Goal: Task Accomplishment & Management: Use online tool/utility

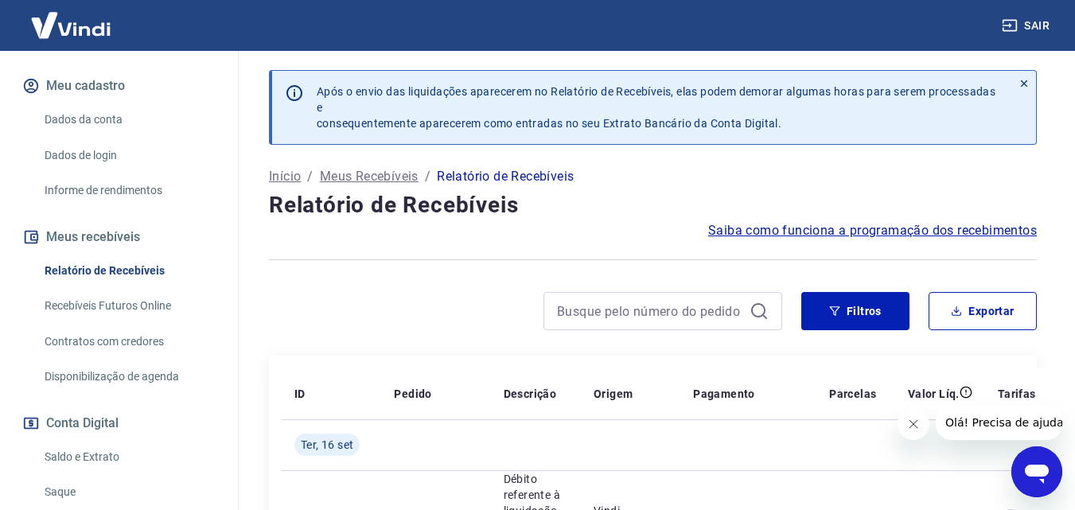
scroll to position [226, 0]
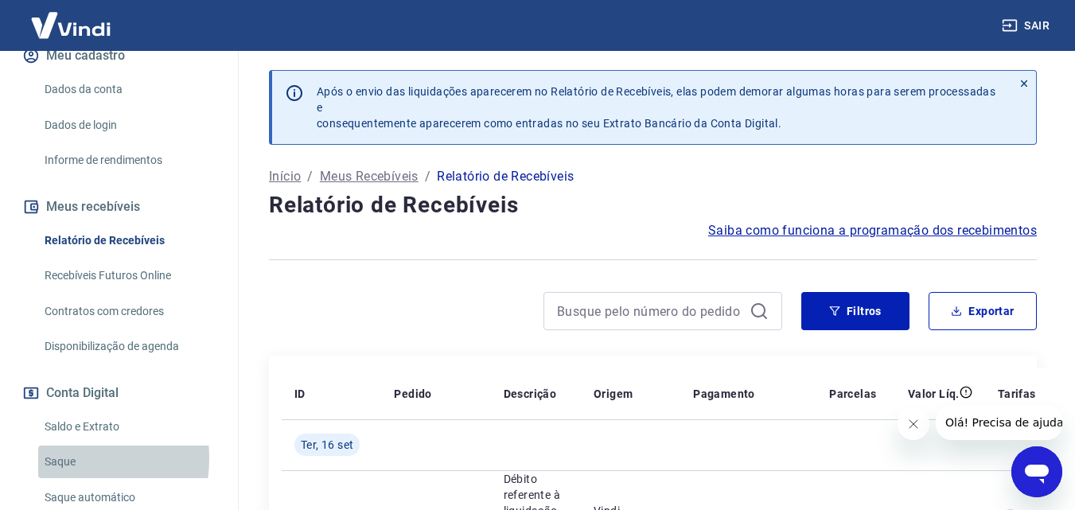
click at [60, 446] on link "Saque" at bounding box center [128, 462] width 181 height 33
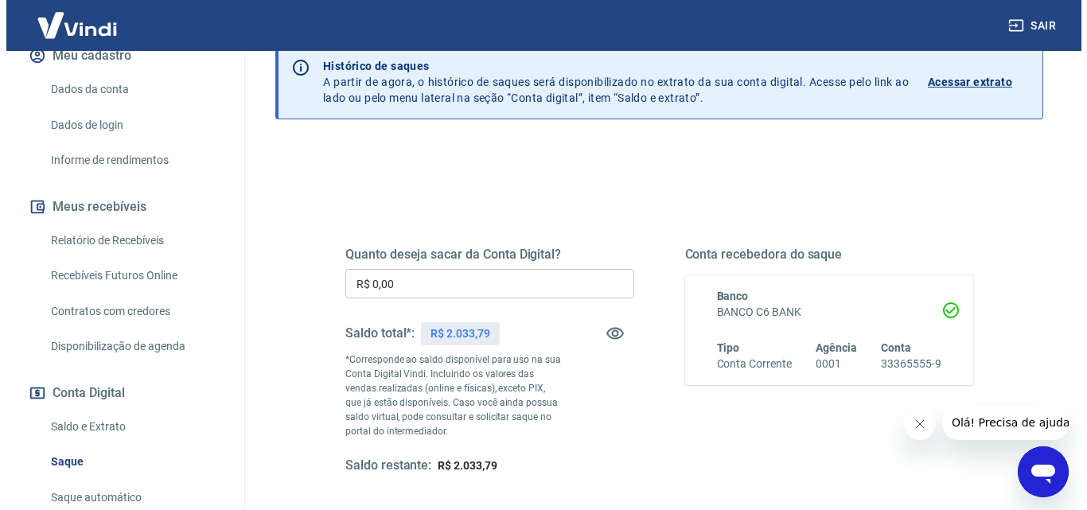
scroll to position [126, 0]
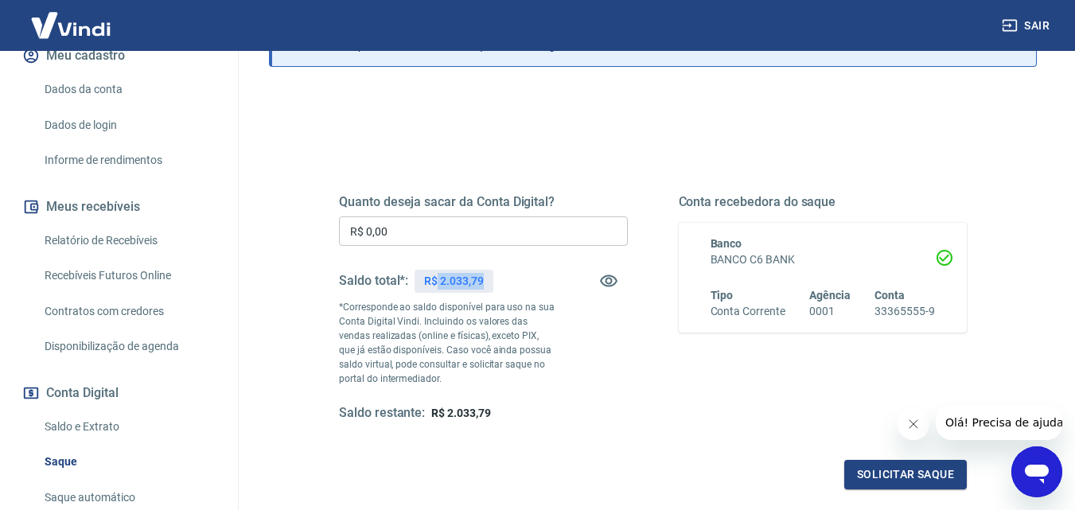
drag, startPoint x: 438, startPoint y: 275, endPoint x: 485, endPoint y: 279, distance: 47.1
click at [485, 279] on div "R$ 2.033,79" at bounding box center [454, 281] width 78 height 23
click at [424, 232] on input "R$ 0,00" at bounding box center [483, 231] width 289 height 29
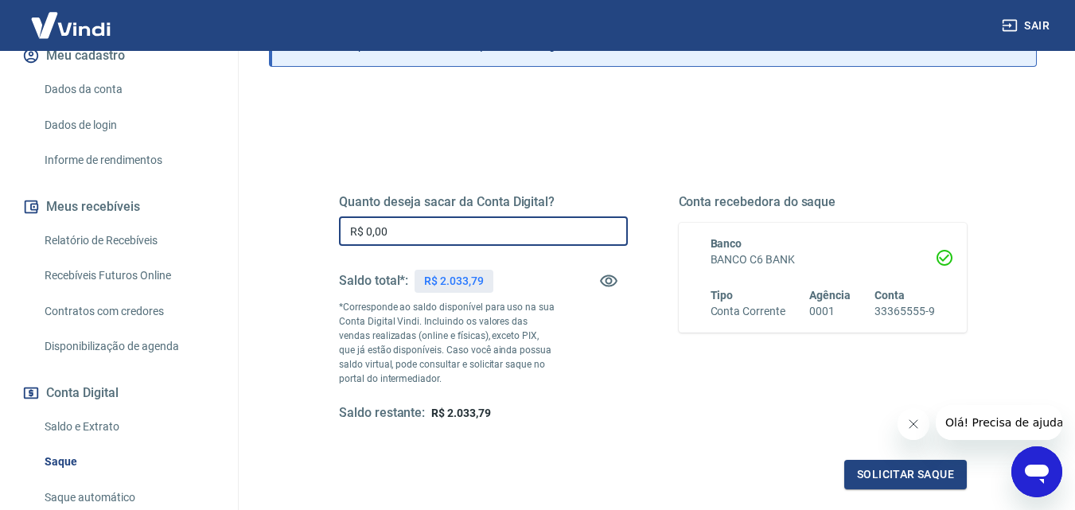
click at [424, 232] on input "R$ 0,00" at bounding box center [483, 231] width 289 height 29
paste input "2.033,79"
type input "R$ 2.033,79"
click at [922, 469] on button "Solicitar saque" at bounding box center [906, 474] width 123 height 29
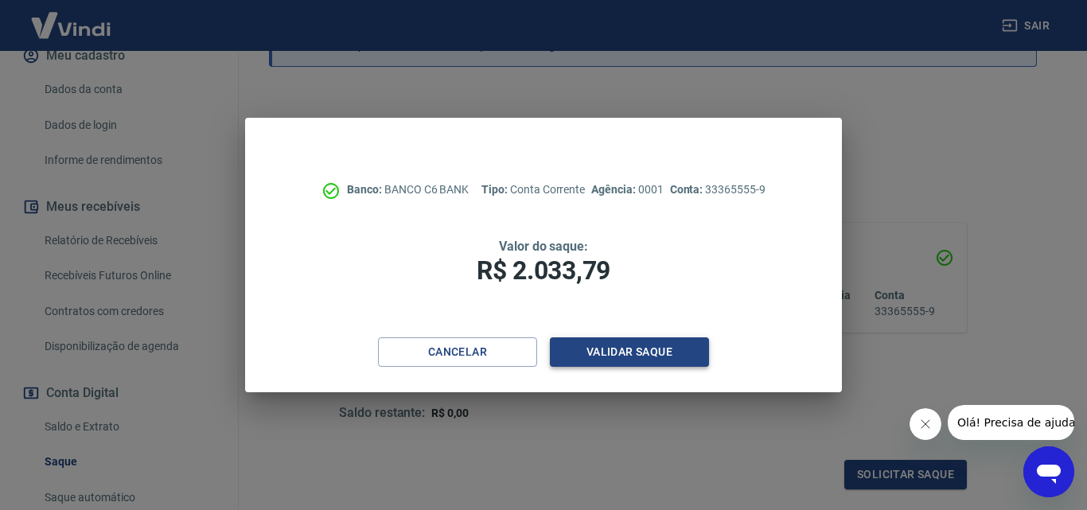
click at [628, 351] on button "Validar saque" at bounding box center [629, 352] width 159 height 29
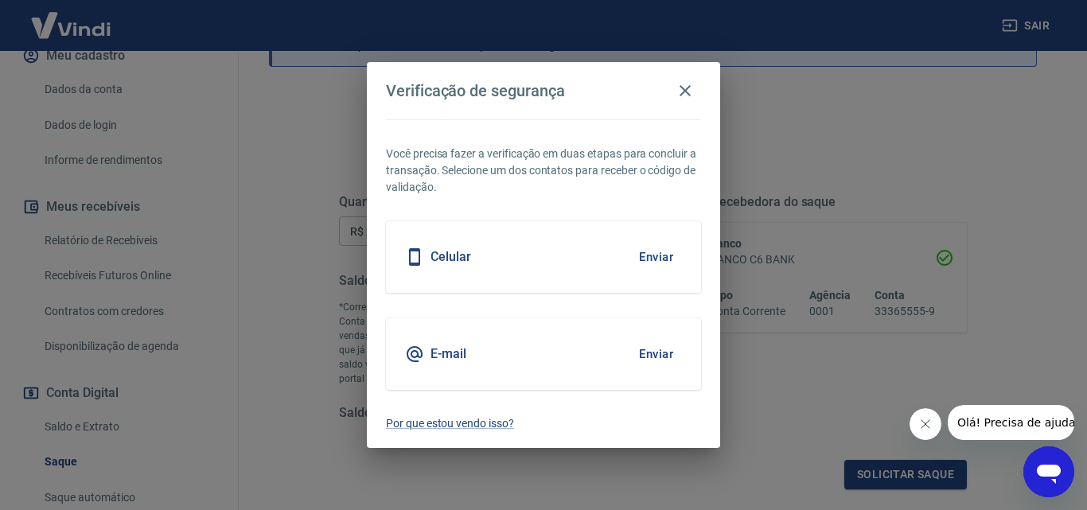
click at [654, 357] on button "Enviar" at bounding box center [656, 354] width 52 height 33
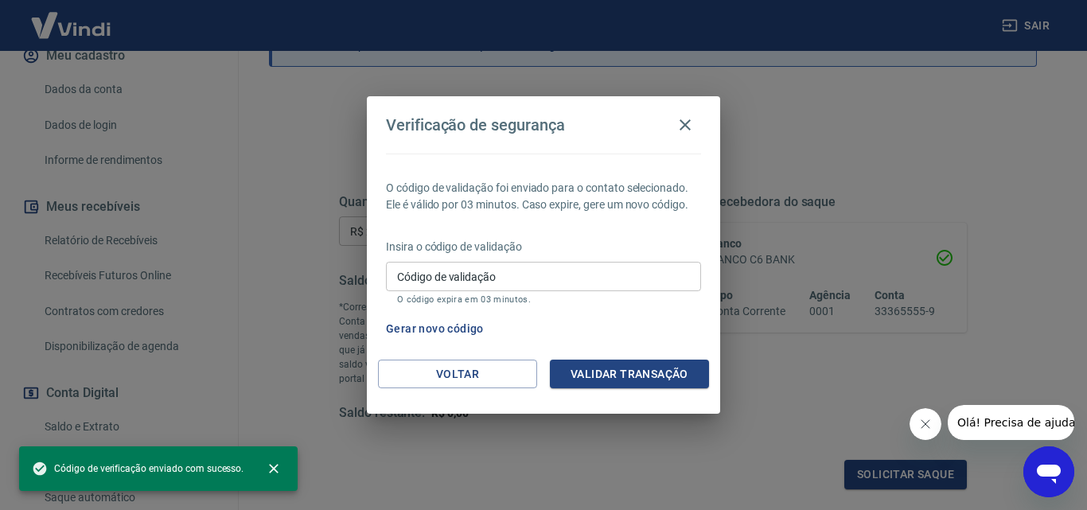
click at [513, 283] on input "Código de validação" at bounding box center [543, 276] width 315 height 29
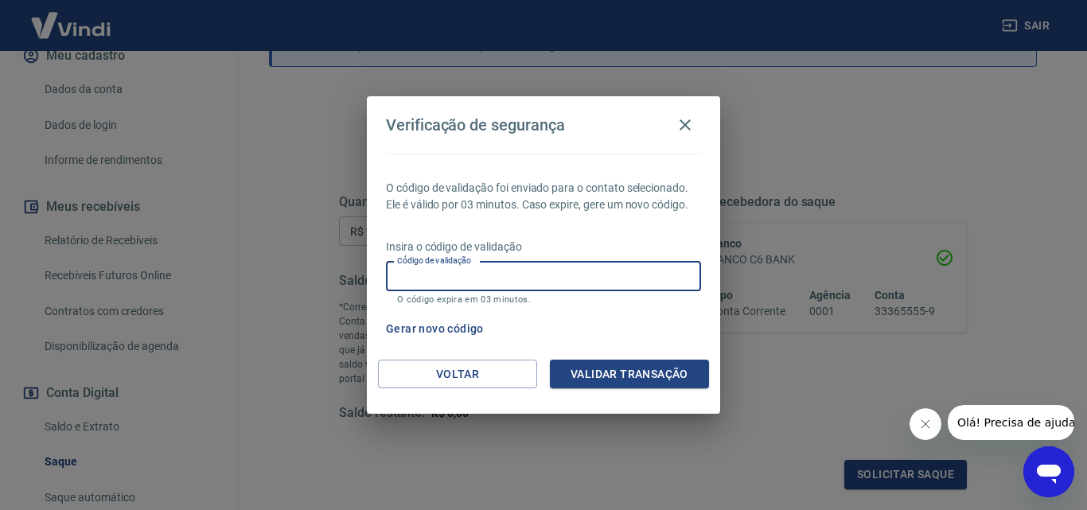
paste input "289038"
type input "289038"
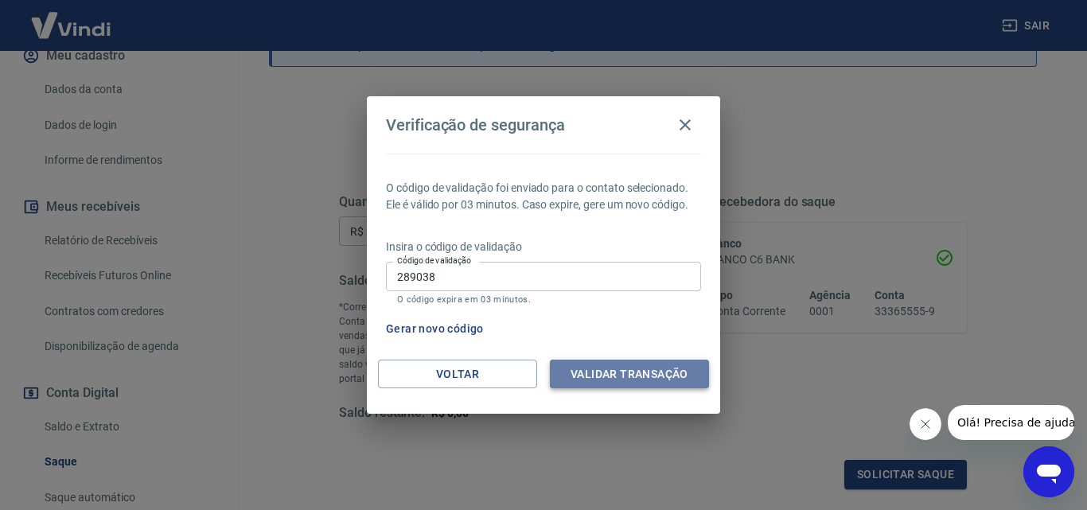
click at [611, 377] on button "Validar transação" at bounding box center [629, 374] width 159 height 29
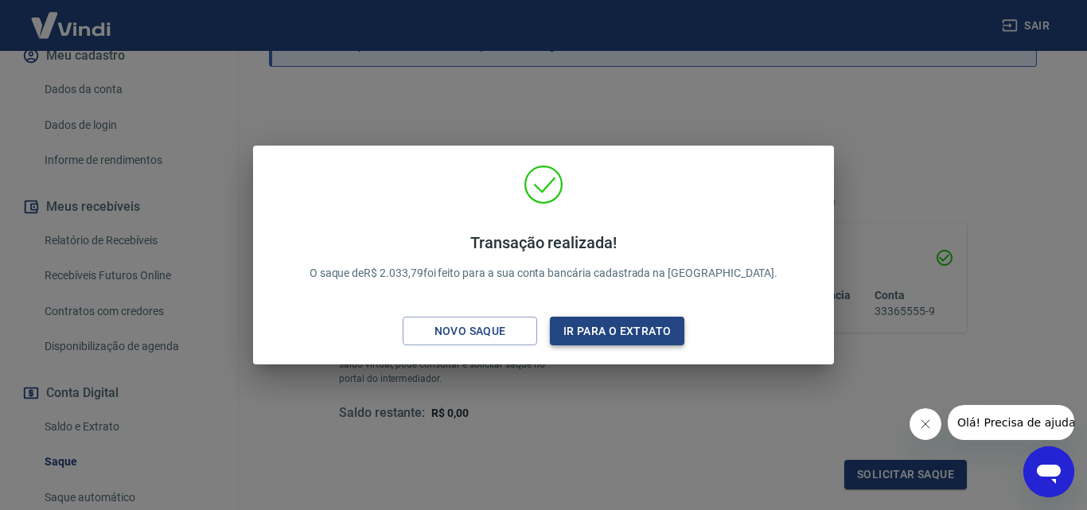
click at [616, 334] on button "Ir para o extrato" at bounding box center [617, 331] width 135 height 29
